Goal: Information Seeking & Learning: Learn about a topic

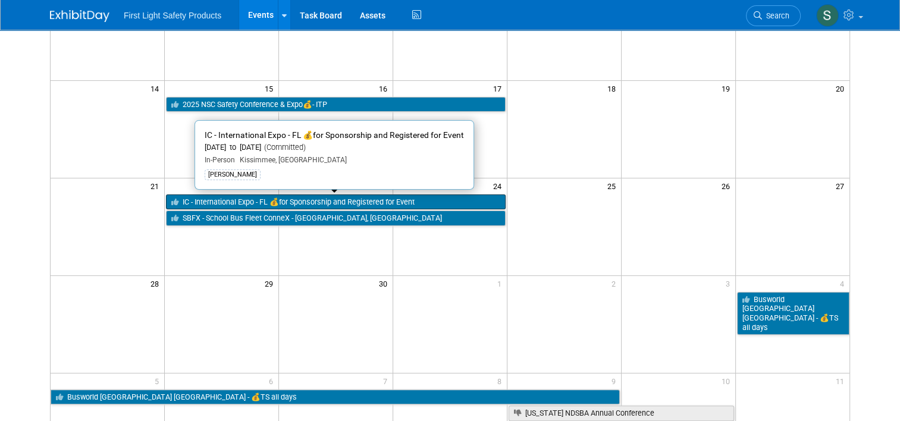
scroll to position [179, 0]
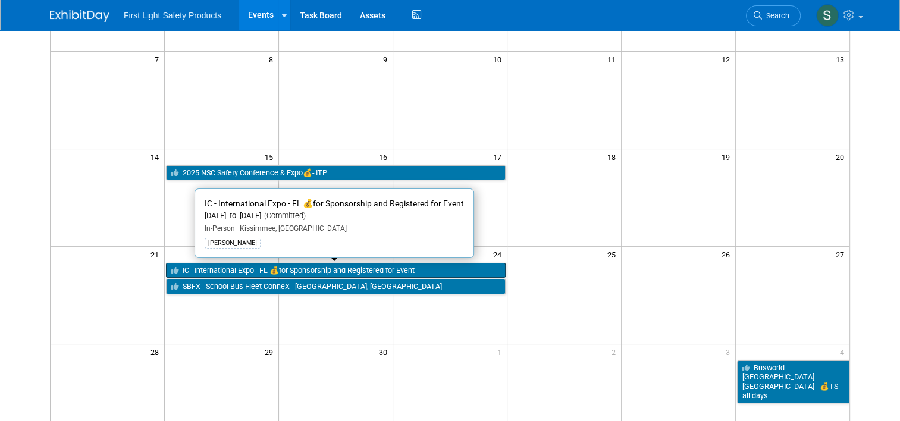
click at [219, 267] on link "IC - International Expo - FL 💰for Sponsorship and Registered for Event" at bounding box center [336, 270] width 340 height 15
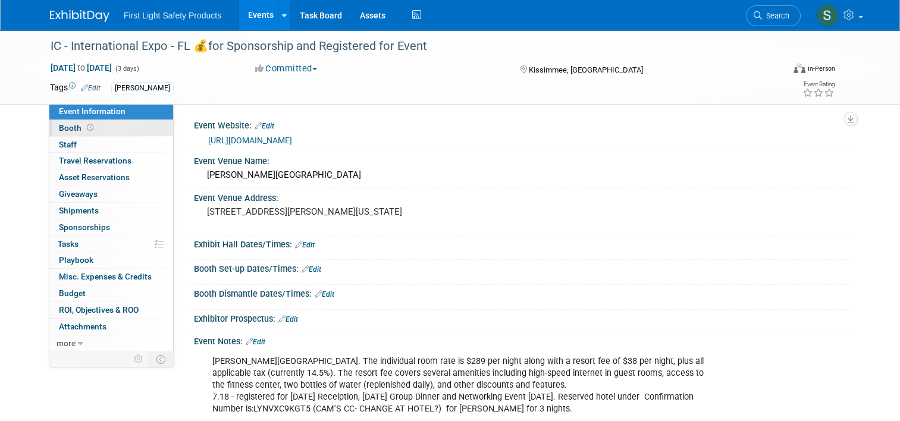
click at [71, 126] on span "Booth" at bounding box center [77, 128] width 37 height 10
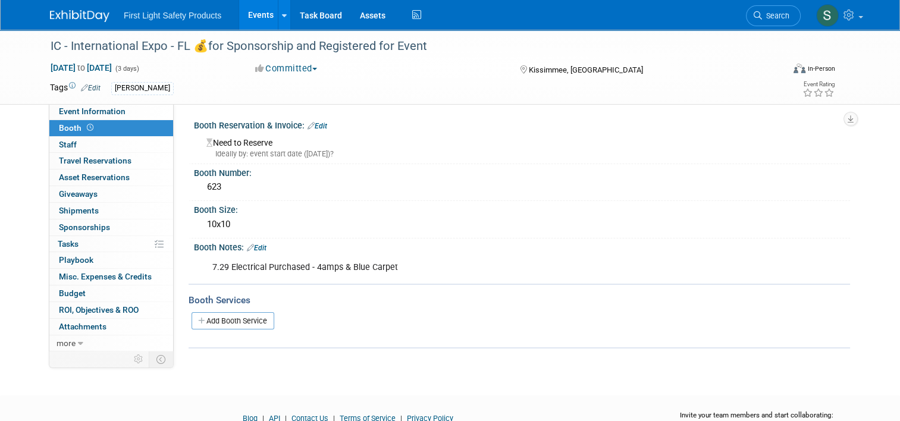
click at [255, 12] on link "Events" at bounding box center [260, 15] width 43 height 30
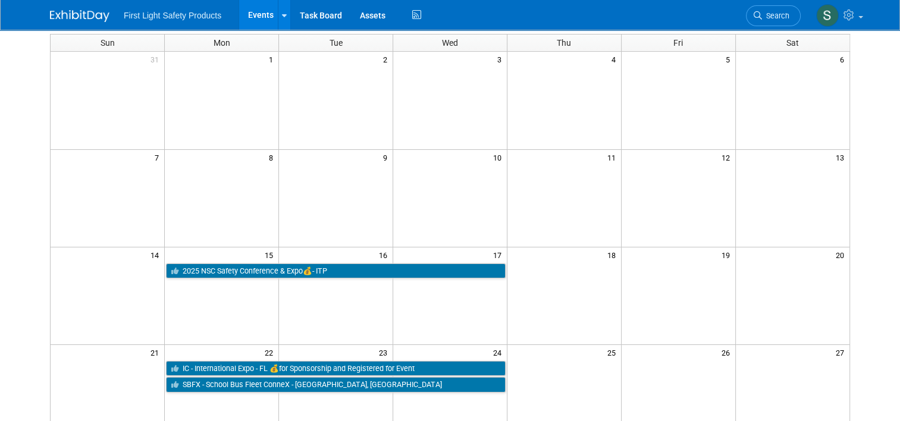
scroll to position [179, 0]
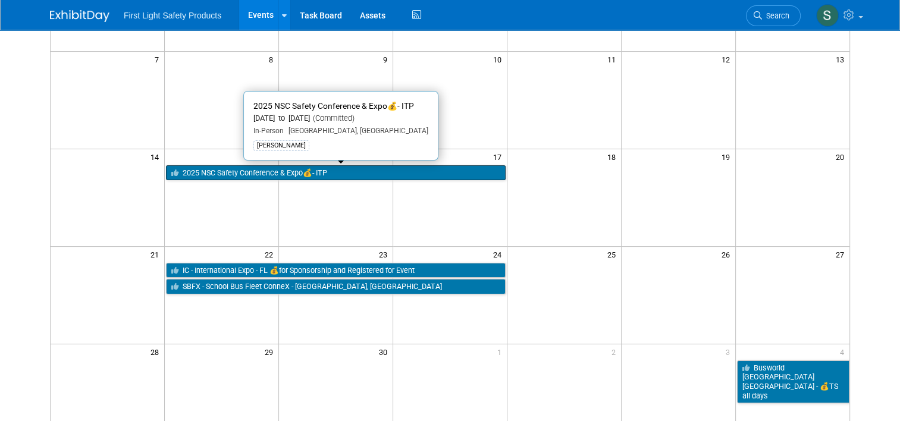
click at [297, 176] on link "2025 NSC Safety Conference & Expo💰- ITP" at bounding box center [336, 172] width 340 height 15
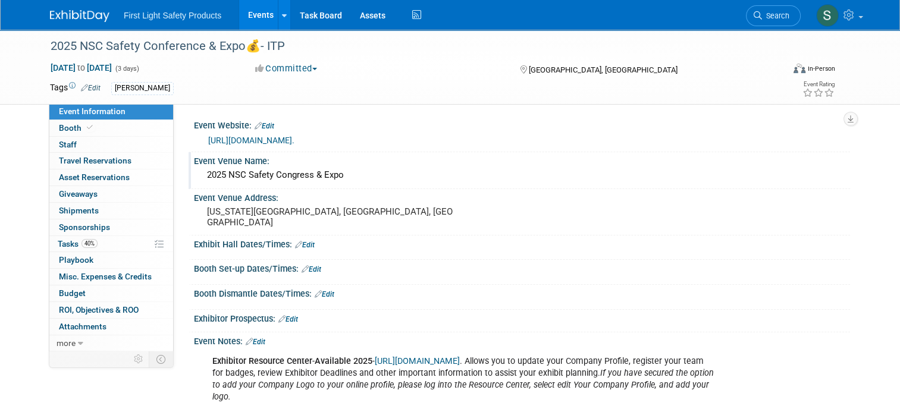
drag, startPoint x: 198, startPoint y: 184, endPoint x: 338, endPoint y: 190, distance: 140.0
click at [338, 184] on div "2025 NSC Safety Congress & Expo" at bounding box center [522, 175] width 639 height 18
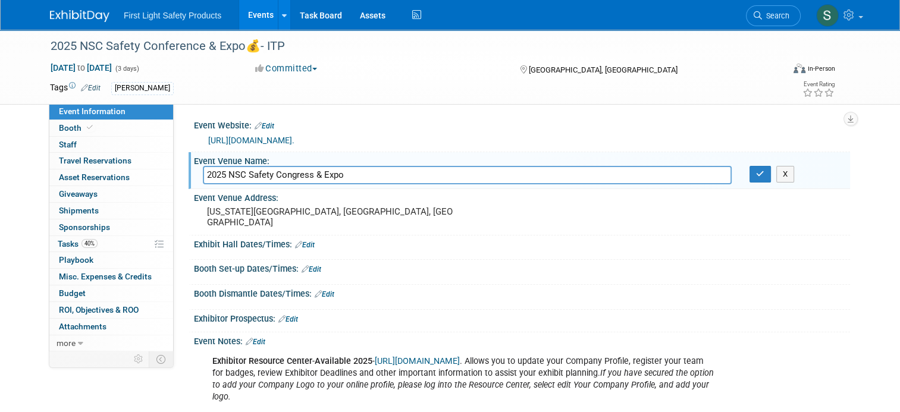
drag, startPoint x: 347, startPoint y: 182, endPoint x: 183, endPoint y: 186, distance: 163.7
click at [189, 186] on div "Event Venue Name: 2025 NSC Safety Congress & Expo 2025 NSC Safety Congress & Ex…" at bounding box center [520, 170] width 662 height 37
drag, startPoint x: 363, startPoint y: 223, endPoint x: 200, endPoint y: 221, distance: 163.1
click at [207, 221] on pre "Colorado Convention Center, Denver, CO" at bounding box center [331, 217] width 248 height 21
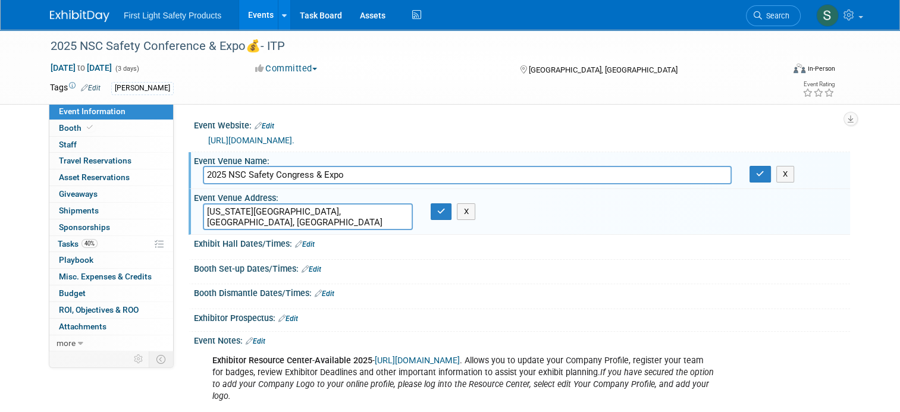
drag, startPoint x: 370, startPoint y: 221, endPoint x: 185, endPoint y: 216, distance: 185.2
click at [189, 216] on div "Event Venue Address: Colorado Convention Center, Denver, CO Colorado Convention…" at bounding box center [520, 212] width 662 height 46
click at [431, 219] on button "button" at bounding box center [441, 212] width 21 height 17
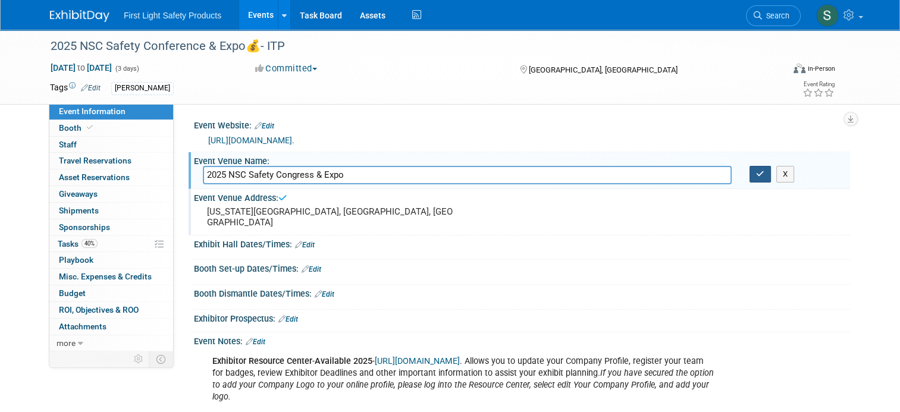
click at [761, 183] on button "button" at bounding box center [760, 174] width 21 height 17
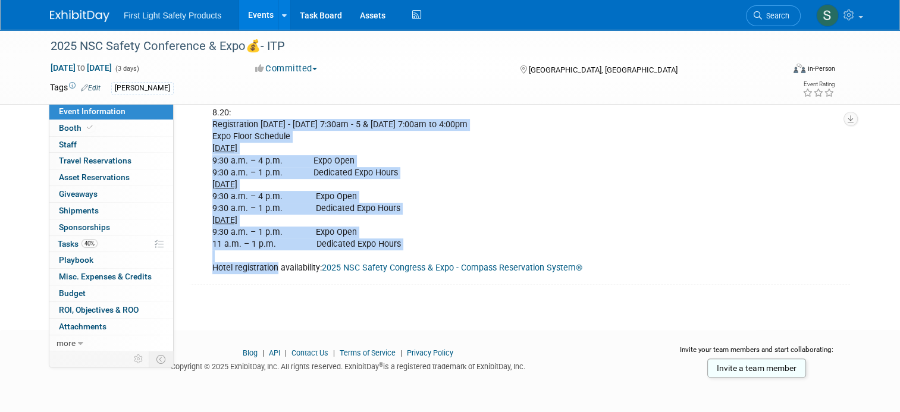
scroll to position [355, 0]
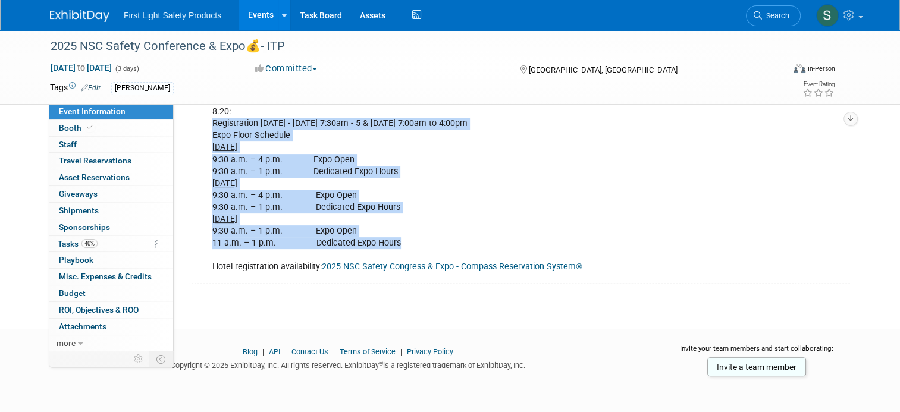
drag, startPoint x: 204, startPoint y: 244, endPoint x: 411, endPoint y: 245, distance: 207.1
click at [411, 245] on div "Exhibitor Resource Center - Available 2025 - https://nsc2024.smallworldlabs.com…" at bounding box center [463, 142] width 519 height 275
copy div "Registration Sunday - Sept 14 7:30am - 5 & Monday Sept 15 7:00am to 4:00pm Expo…"
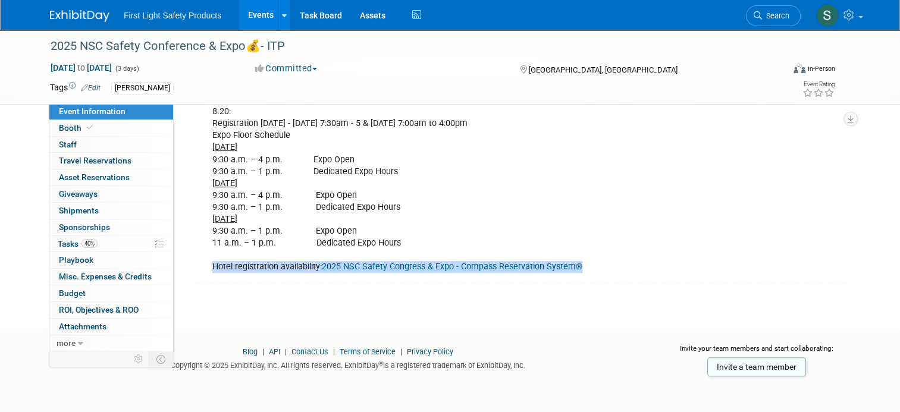
drag, startPoint x: 588, startPoint y: 269, endPoint x: 202, endPoint y: 275, distance: 385.7
click at [204, 275] on div "Exhibitor Resource Center - Available 2025 - https://nsc2024.smallworldlabs.com…" at bounding box center [463, 142] width 519 height 275
copy div "Hotel registration availability: 2025 NSC Safety Congress & Expo - Compass Rese…"
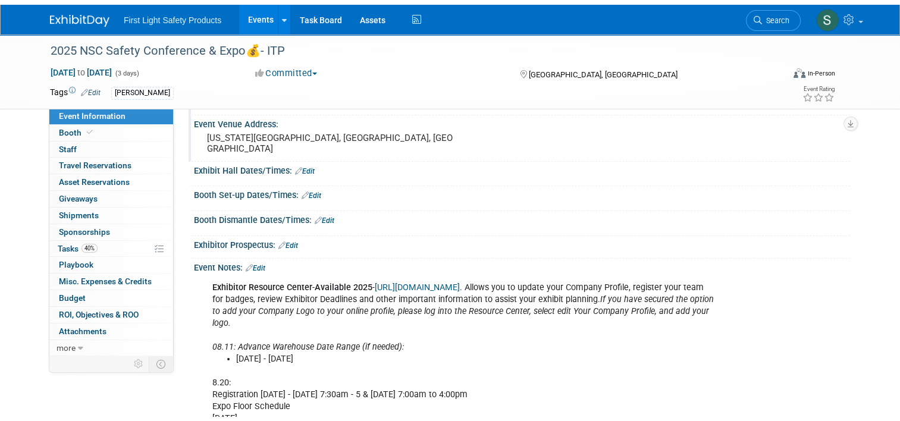
scroll to position [0, 0]
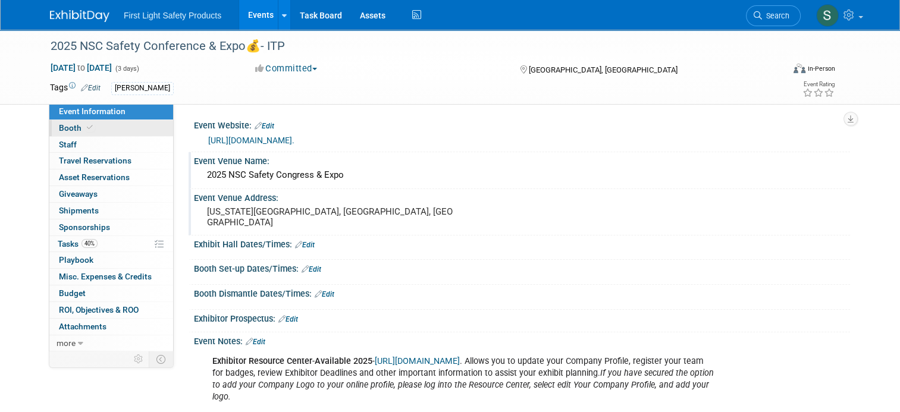
click at [54, 121] on link "Booth" at bounding box center [111, 128] width 124 height 16
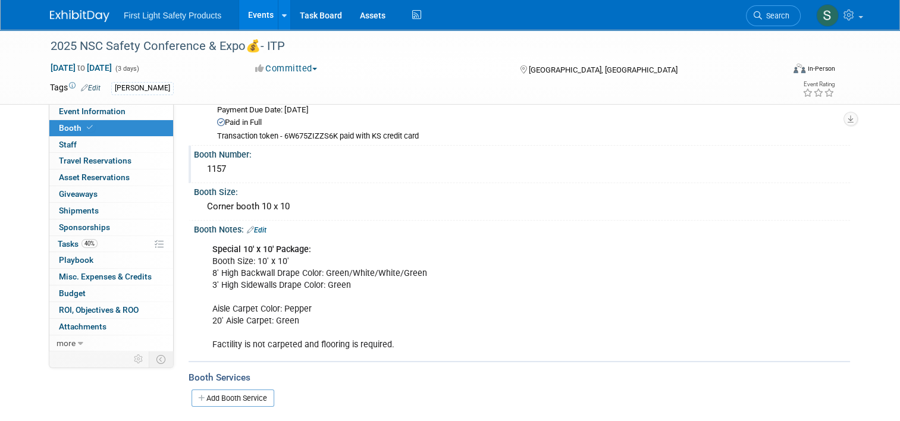
scroll to position [60, 0]
drag, startPoint x: 191, startPoint y: 167, endPoint x: 247, endPoint y: 169, distance: 56.0
click at [247, 169] on div "1157" at bounding box center [522, 169] width 656 height 20
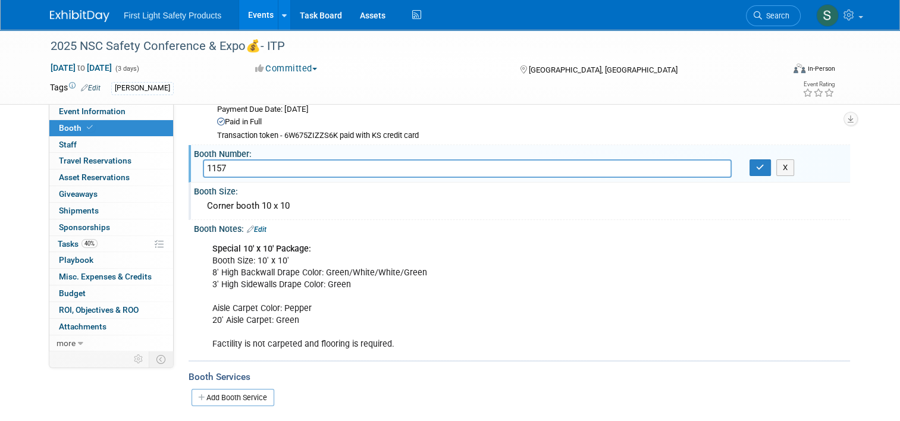
click at [288, 205] on div "Corner booth 10 x 10" at bounding box center [522, 206] width 639 height 18
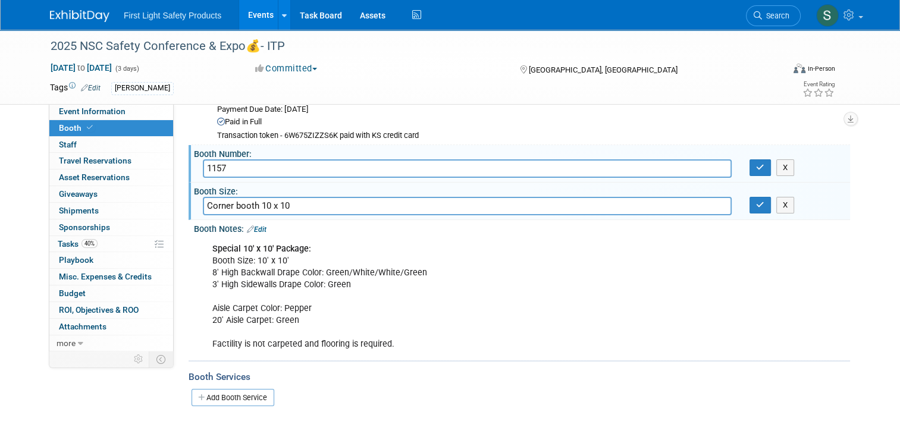
click at [304, 276] on div "Special 10' x 10' Package: Booth Size: 10' x 10' 8' High Backwall Drape Color: …" at bounding box center [463, 297] width 519 height 120
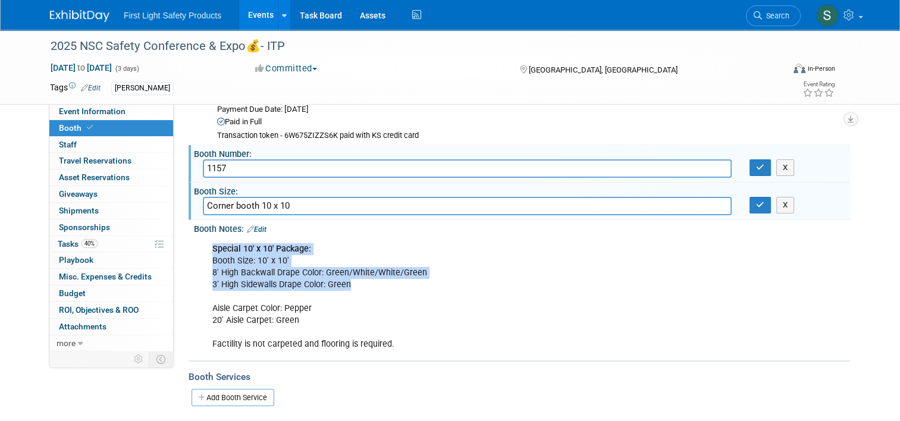
drag, startPoint x: 340, startPoint y: 278, endPoint x: 204, endPoint y: 252, distance: 138.8
click at [204, 252] on div "Special 10' x 10' Package: Booth Size: 10' x 10' 8' High Backwall Drape Color: …" at bounding box center [463, 297] width 519 height 120
drag, startPoint x: 204, startPoint y: 252, endPoint x: 219, endPoint y: 284, distance: 35.4
click at [220, 284] on div "Special 10' x 10' Package: Booth Size: 10' x 10' 8' High Backwall Drape Color: …" at bounding box center [463, 297] width 519 height 120
drag, startPoint x: 206, startPoint y: 261, endPoint x: 276, endPoint y: 290, distance: 75.5
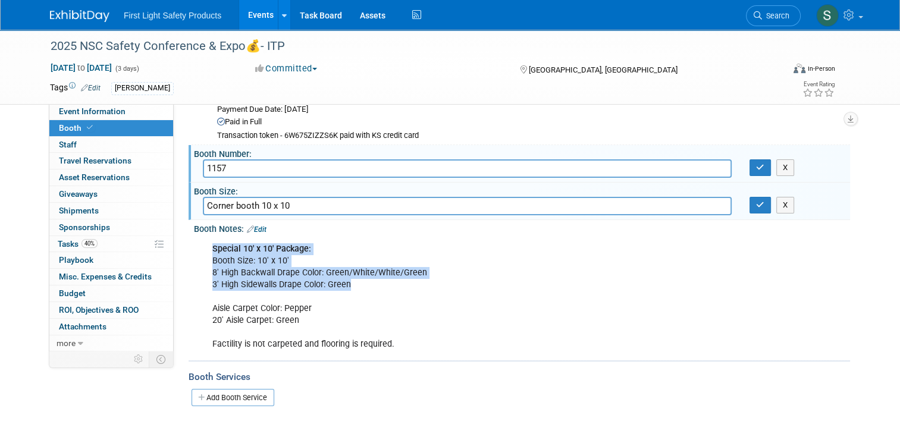
click at [206, 262] on div "Special 10' x 10' Package: Booth Size: 10' x 10' 8' High Backwall Drape Color: …" at bounding box center [463, 297] width 519 height 120
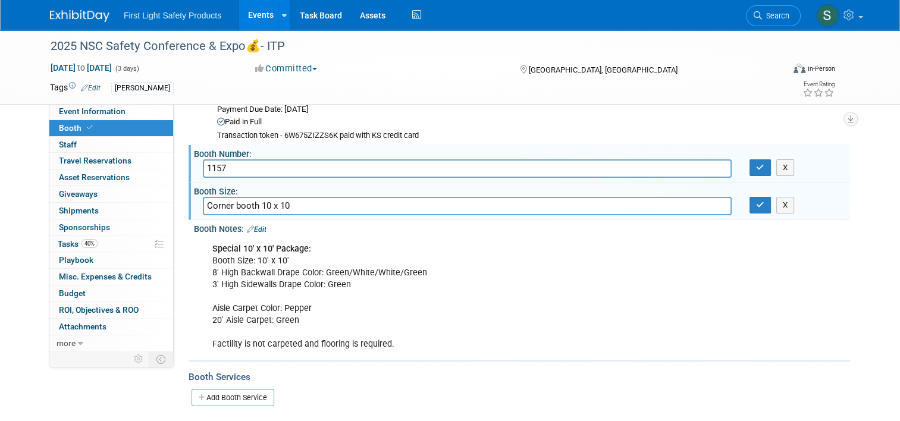
click at [345, 314] on div "Special 10' x 10' Package: Booth Size: 10' x 10' 8' High Backwall Drape Color: …" at bounding box center [463, 297] width 519 height 120
drag, startPoint x: 205, startPoint y: 247, endPoint x: 397, endPoint y: 345, distance: 215.9
click at [397, 345] on div "Special 10' x 10' Package: Booth Size: 10' x 10' 8' High Backwall Drape Color: …" at bounding box center [463, 297] width 519 height 120
copy div "Special 10' x 10' Package: Booth Size: 10' x 10' 8' High Backwall Drape Color: …"
drag, startPoint x: 759, startPoint y: 169, endPoint x: 765, endPoint y: 221, distance: 52.7
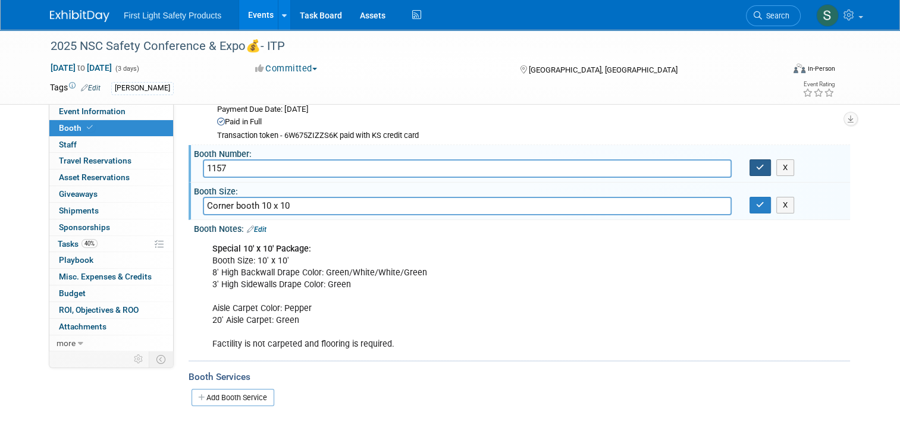
click at [759, 169] on button "button" at bounding box center [760, 167] width 21 height 17
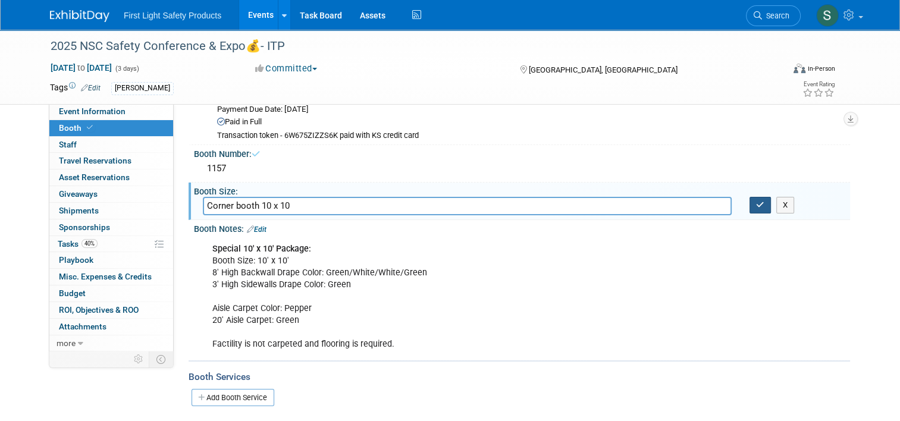
click at [766, 212] on button "button" at bounding box center [760, 205] width 21 height 17
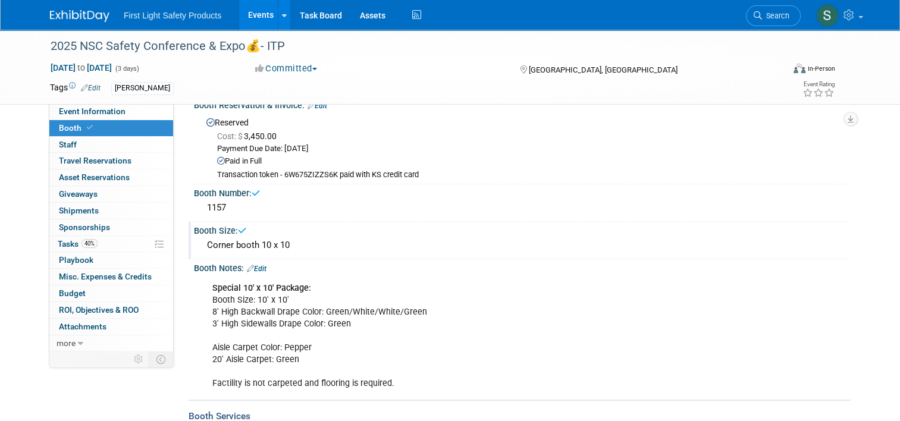
scroll to position [0, 0]
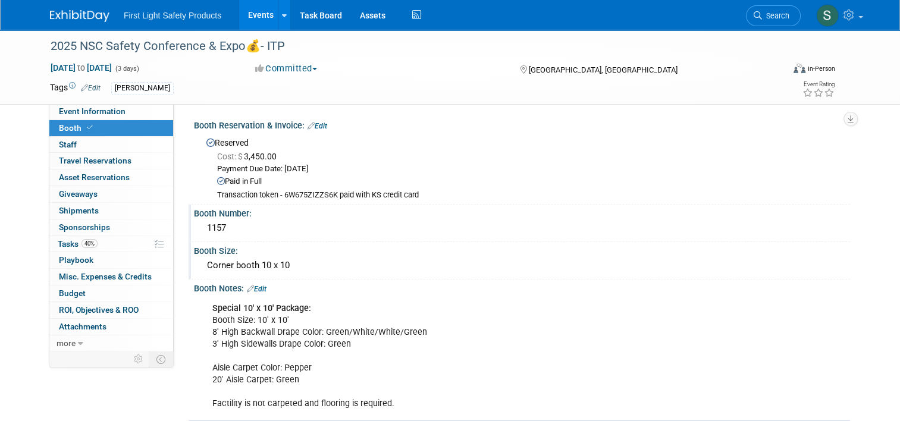
click at [617, 223] on div "1157" at bounding box center [522, 228] width 639 height 18
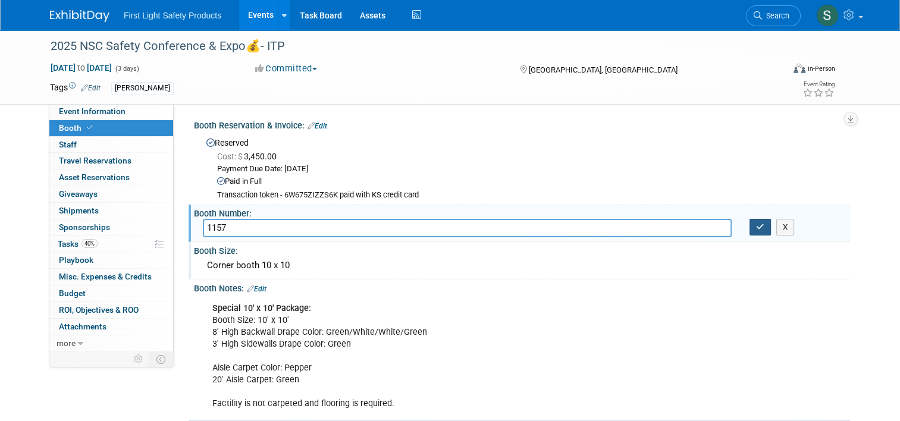
click at [764, 229] on icon "button" at bounding box center [760, 227] width 8 height 8
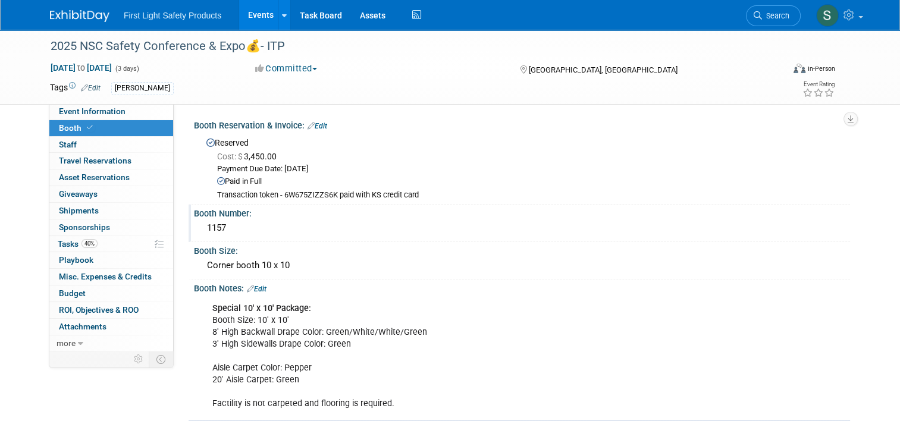
click at [248, 17] on link "Events" at bounding box center [260, 15] width 43 height 30
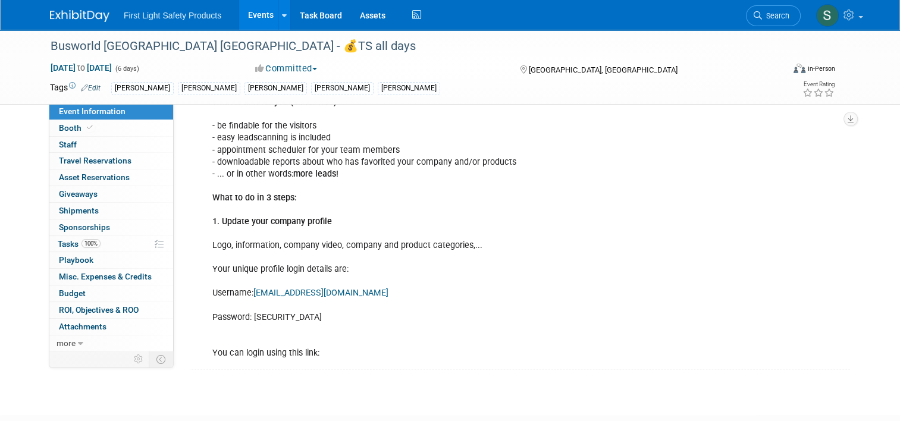
scroll to position [357, 0]
